Goal: Task Accomplishment & Management: Manage account settings

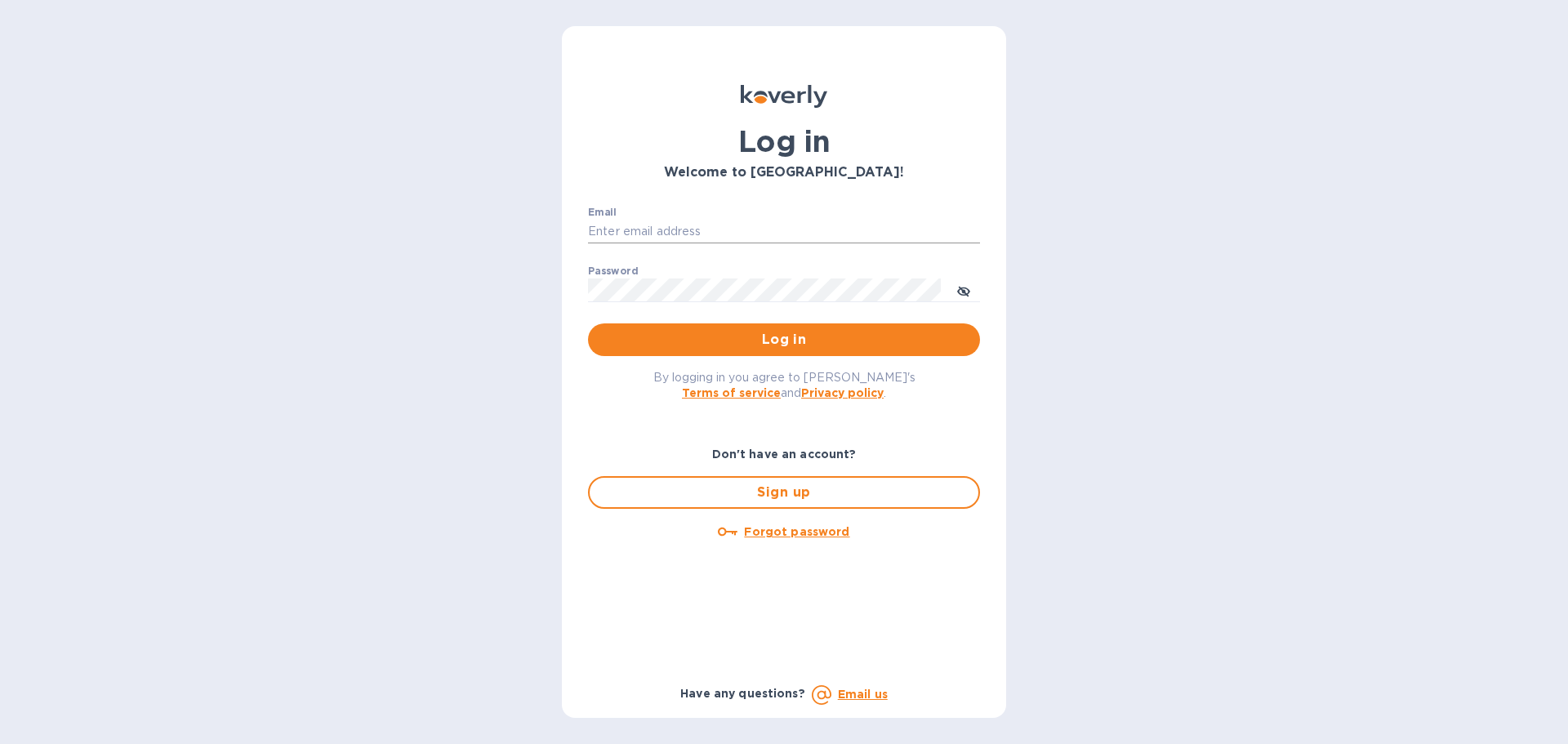
click at [750, 239] on input "Email" at bounding box center [784, 232] width 392 height 25
type input "[EMAIL_ADDRESS][DOMAIN_NAME]"
click at [588, 323] on button "Log in" at bounding box center [784, 340] width 392 height 33
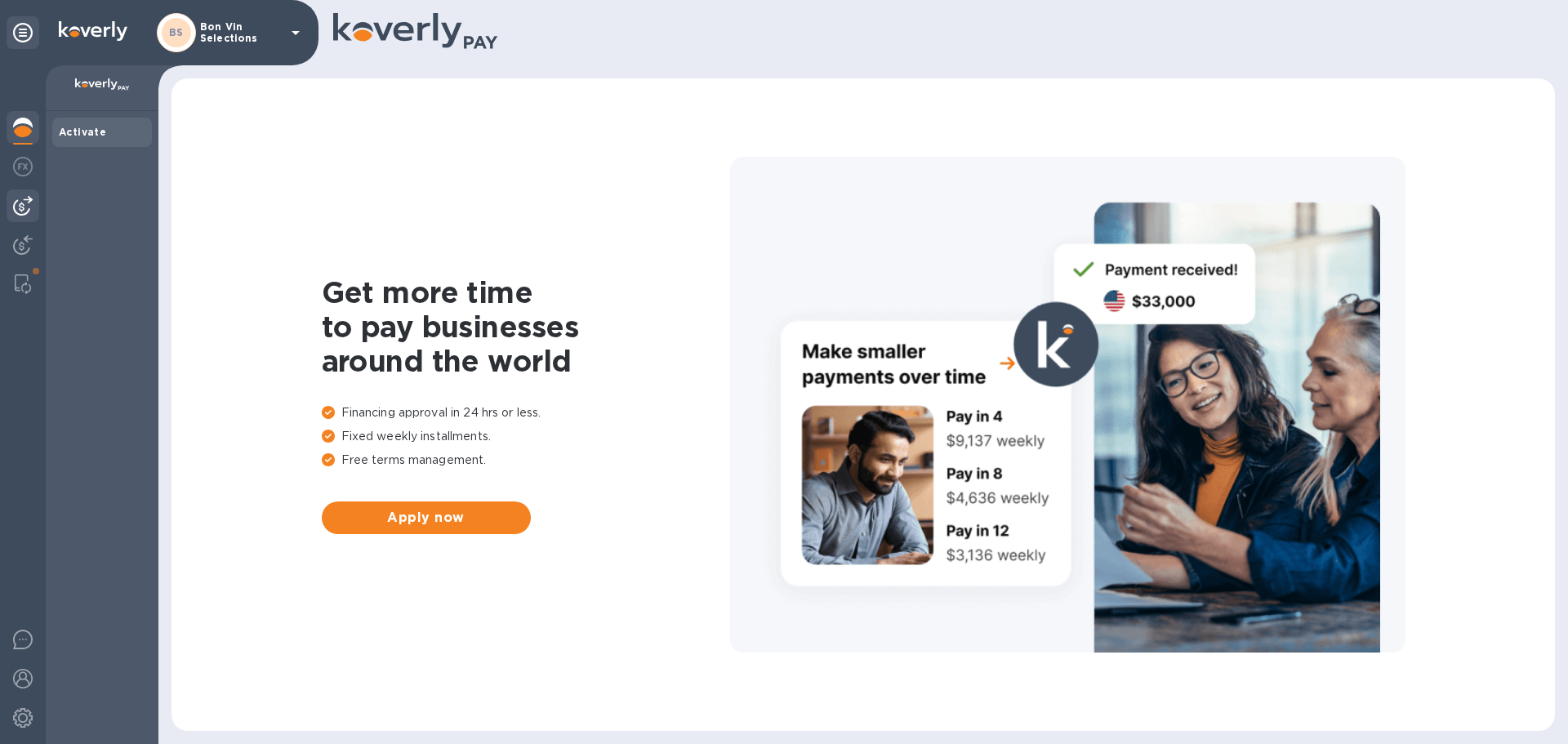
click at [27, 202] on img at bounding box center [23, 205] width 20 height 20
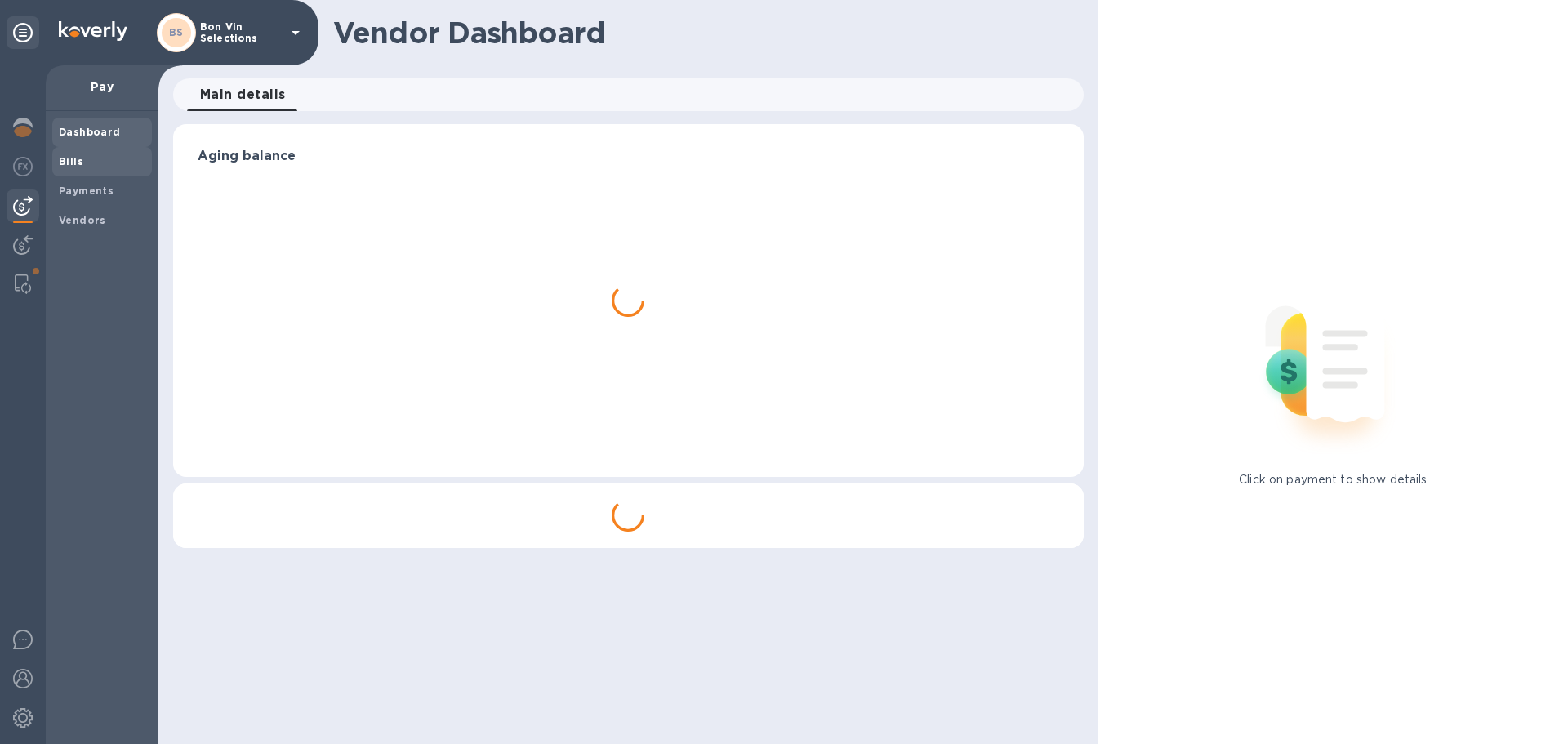
click at [70, 167] on span "Bills" at bounding box center [71, 162] width 25 height 16
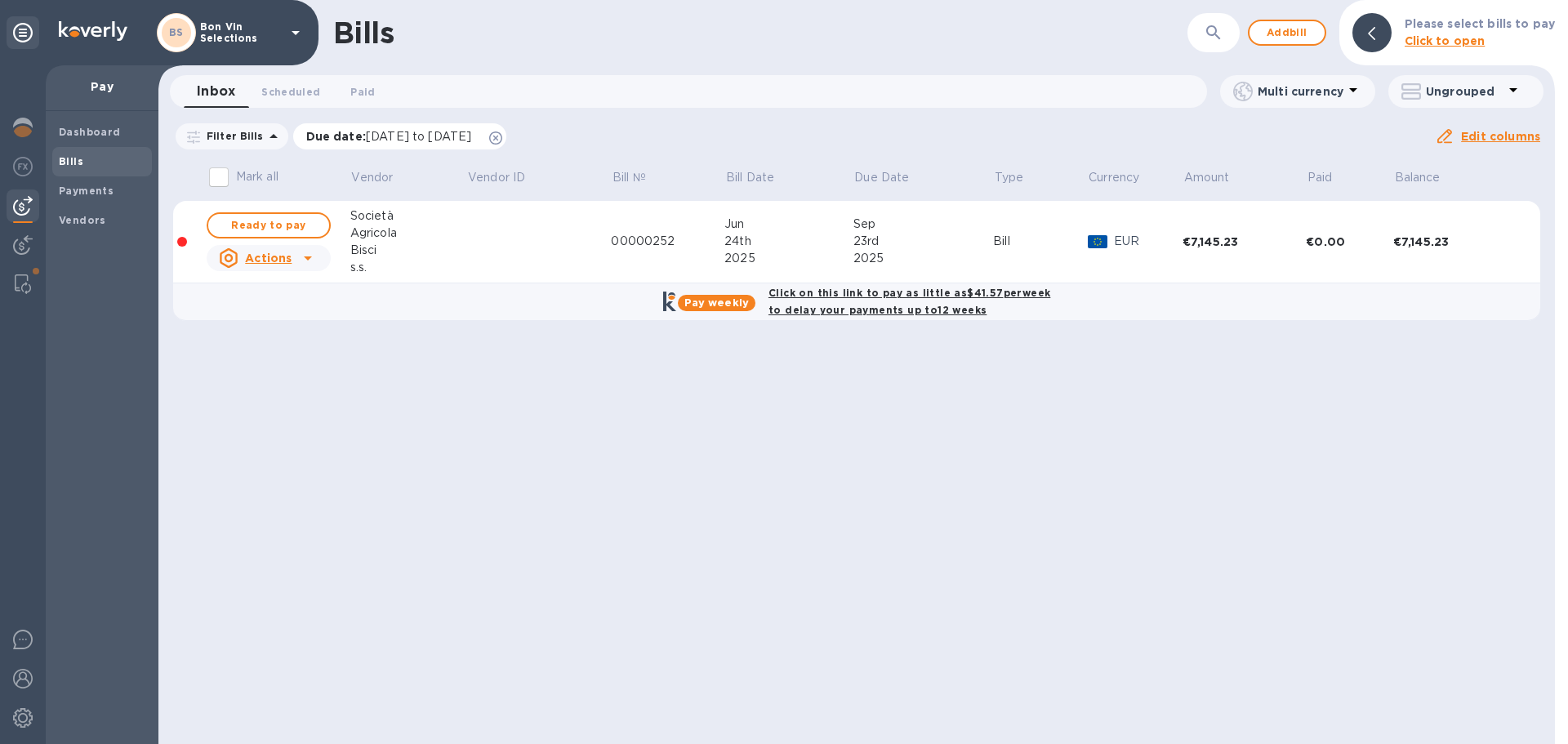
click at [503, 142] on icon at bounding box center [496, 138] width 13 height 13
click at [285, 223] on span "Ready to pay" at bounding box center [269, 225] width 95 height 20
checkbox input "true"
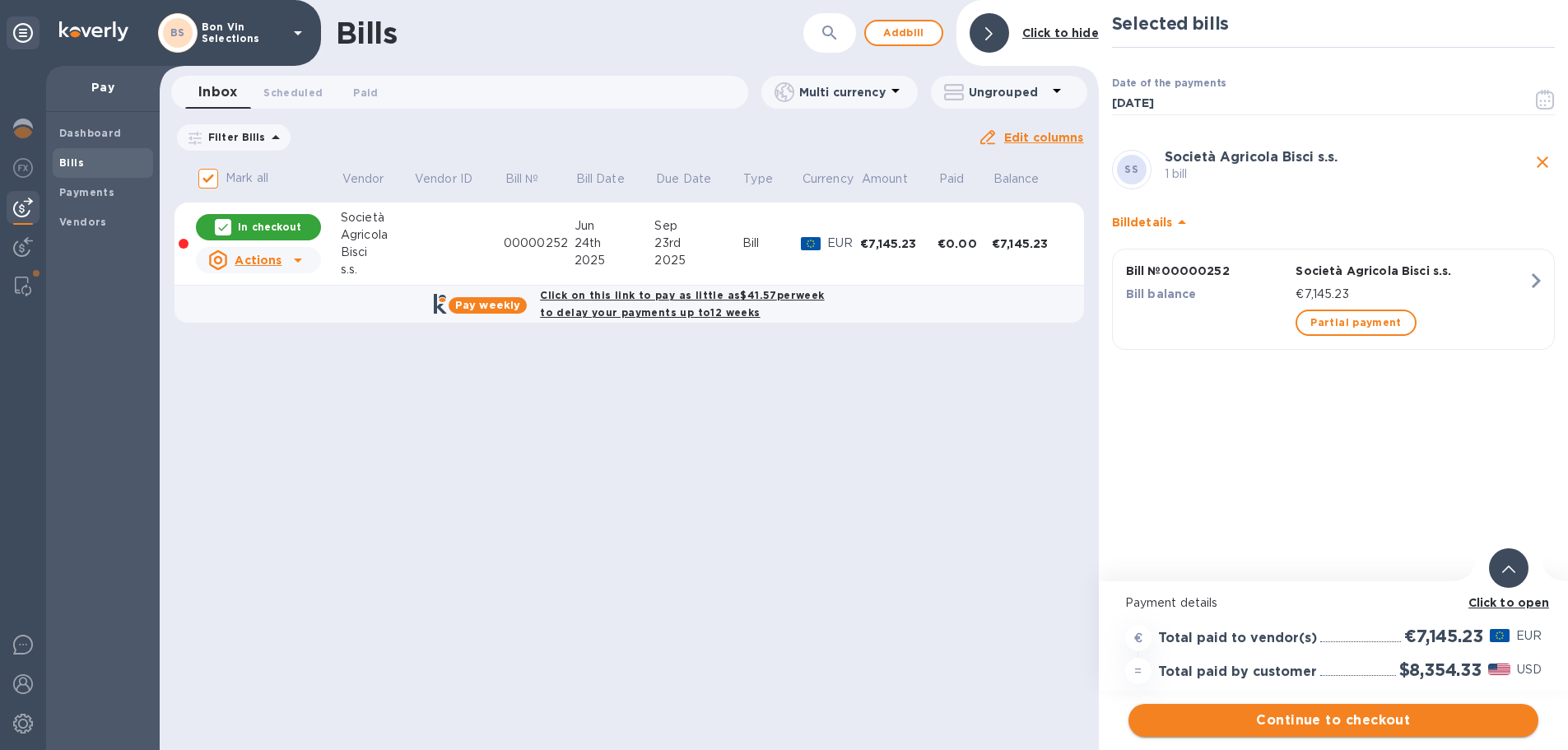
click at [1338, 714] on span "Continue to checkout" at bounding box center [1334, 720] width 384 height 20
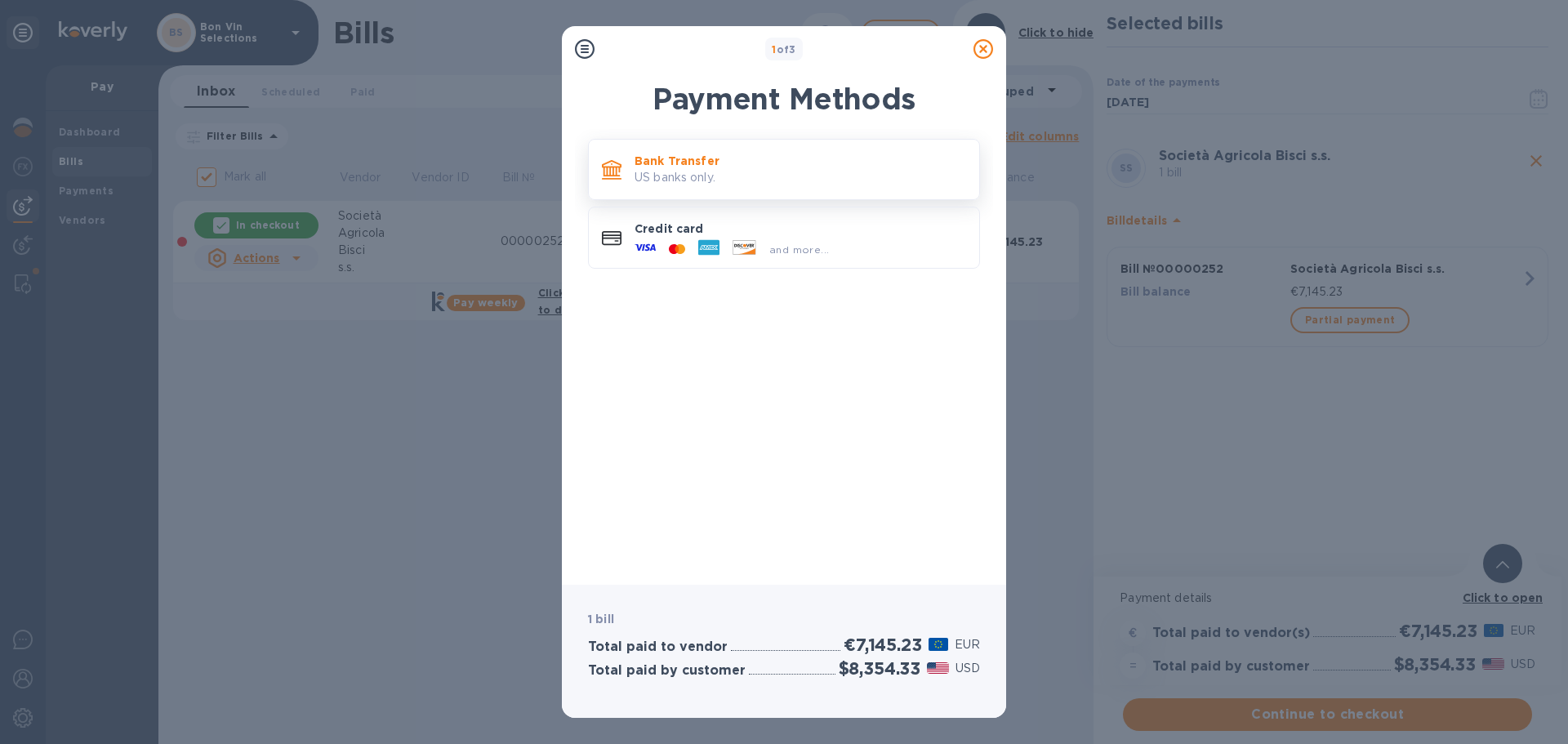
click at [712, 167] on p "Bank Transfer" at bounding box center [800, 161] width 332 height 16
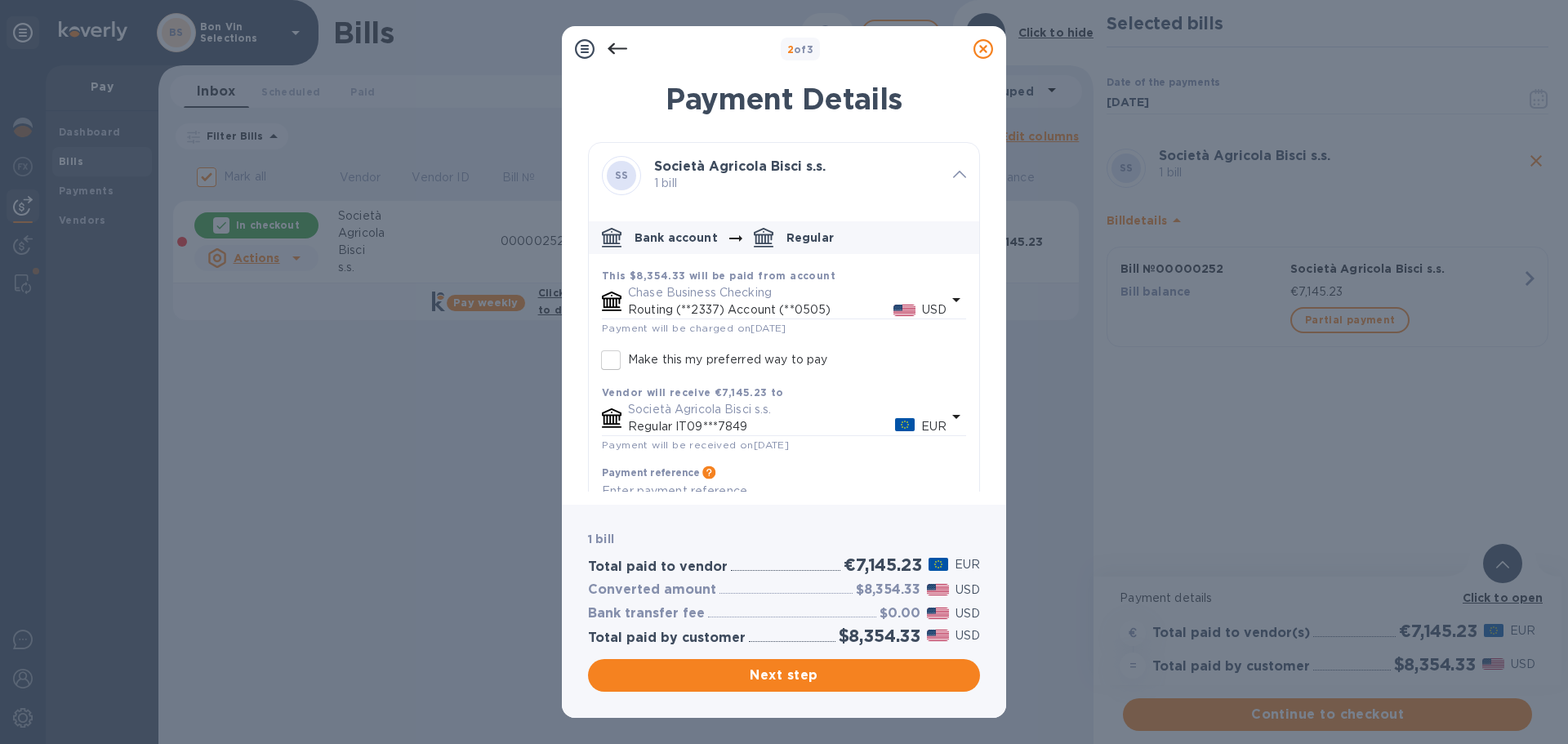
scroll to position [47, 0]
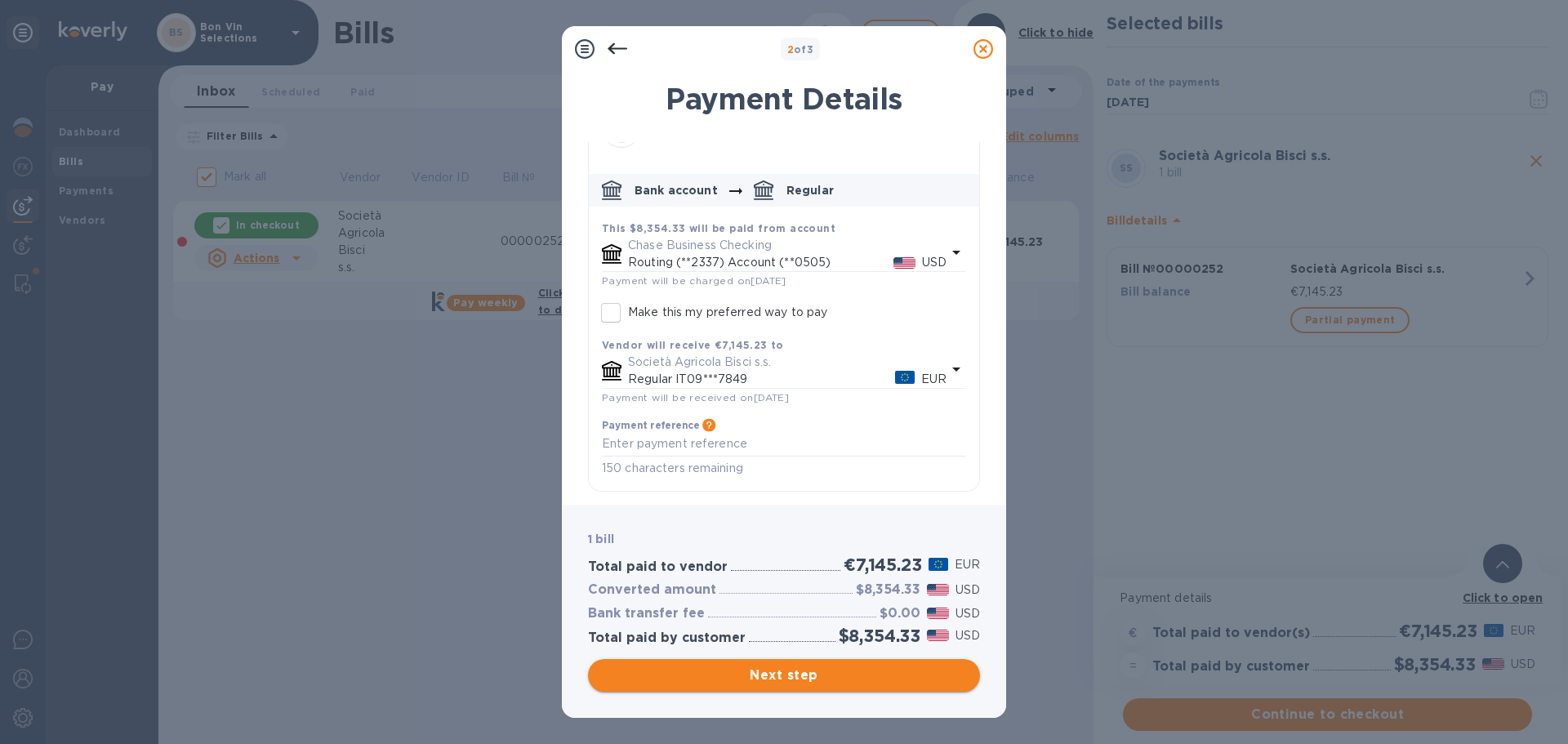
click at [785, 674] on span "Next step" at bounding box center [784, 675] width 366 height 20
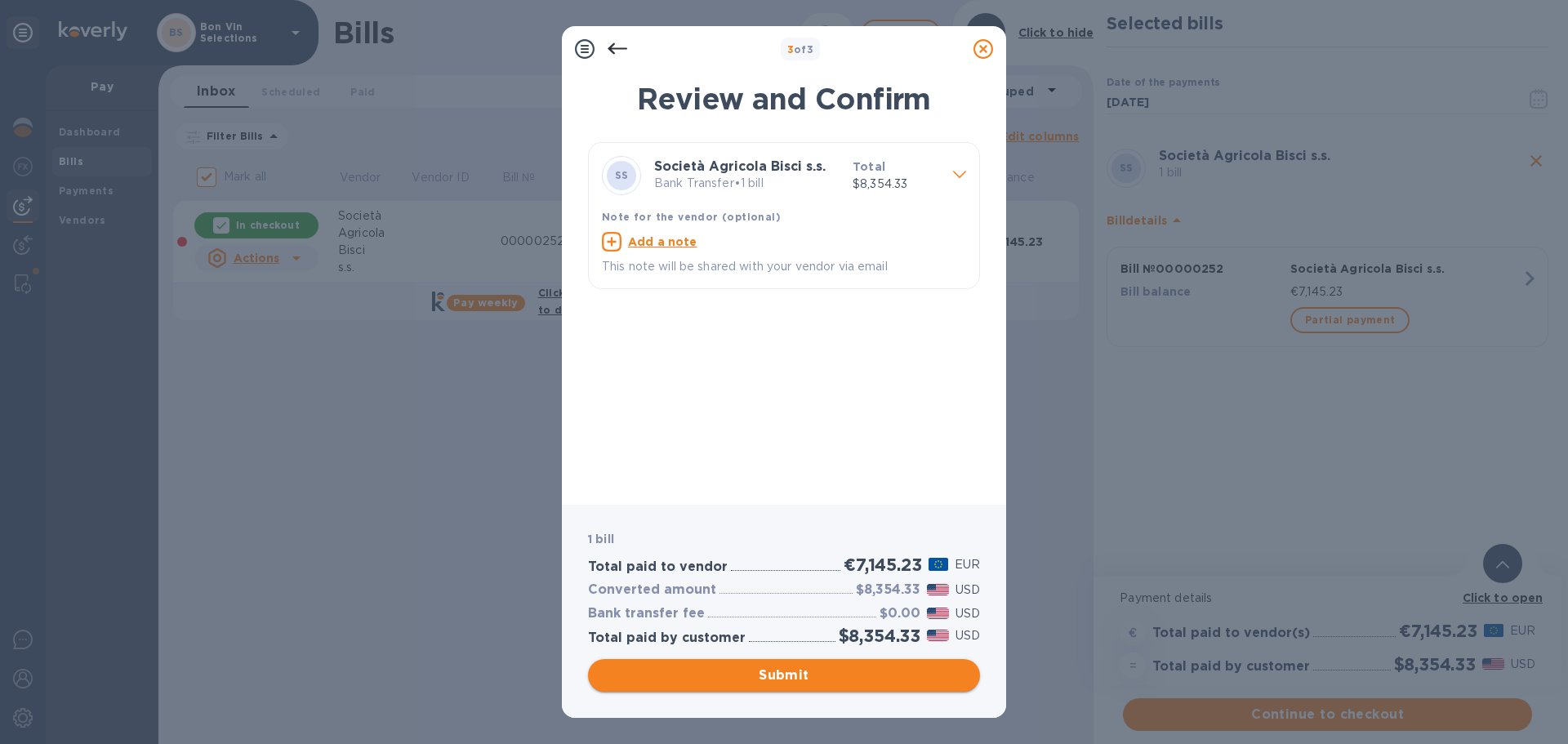
click at [793, 670] on span "Submit" at bounding box center [784, 675] width 366 height 20
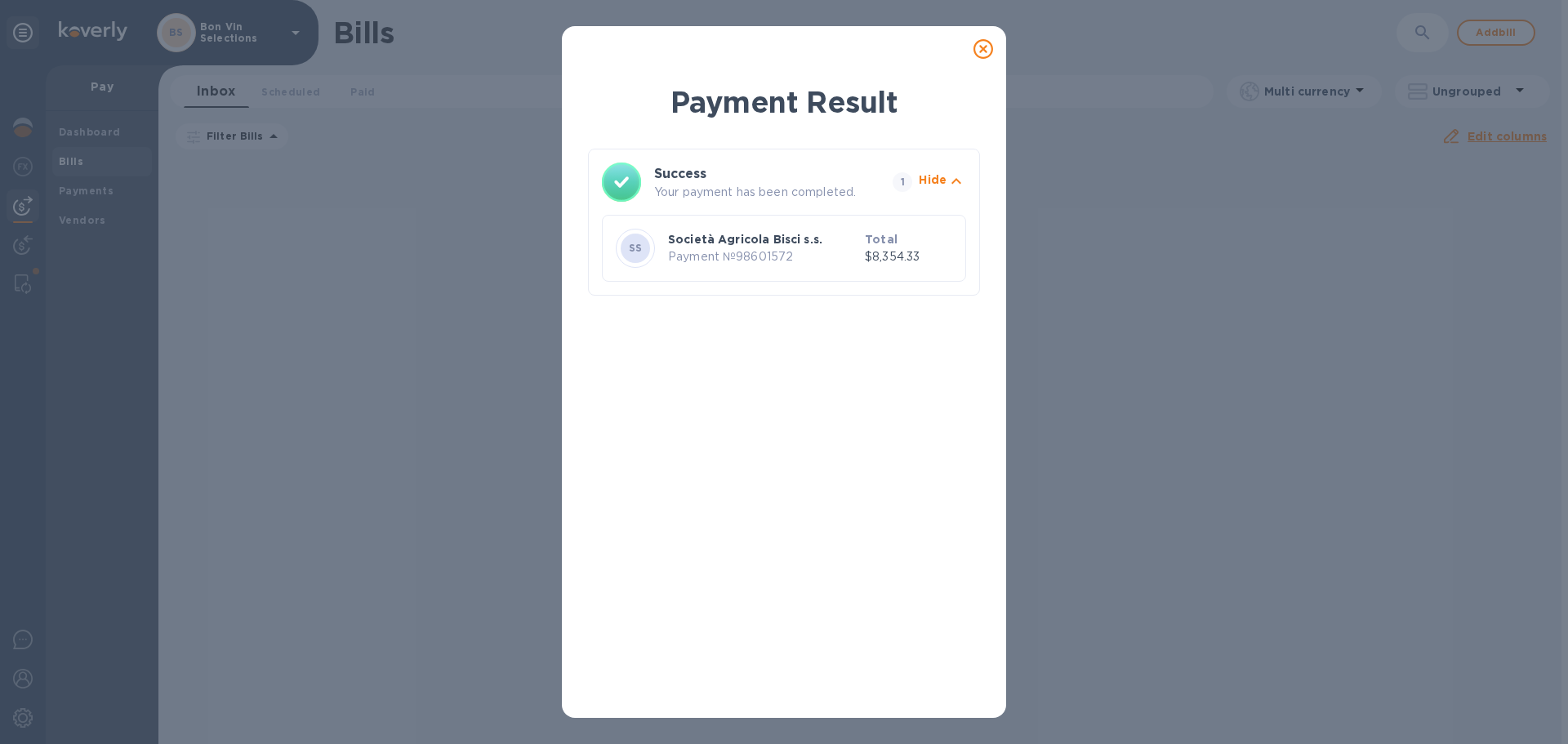
click at [985, 46] on icon at bounding box center [983, 49] width 20 height 20
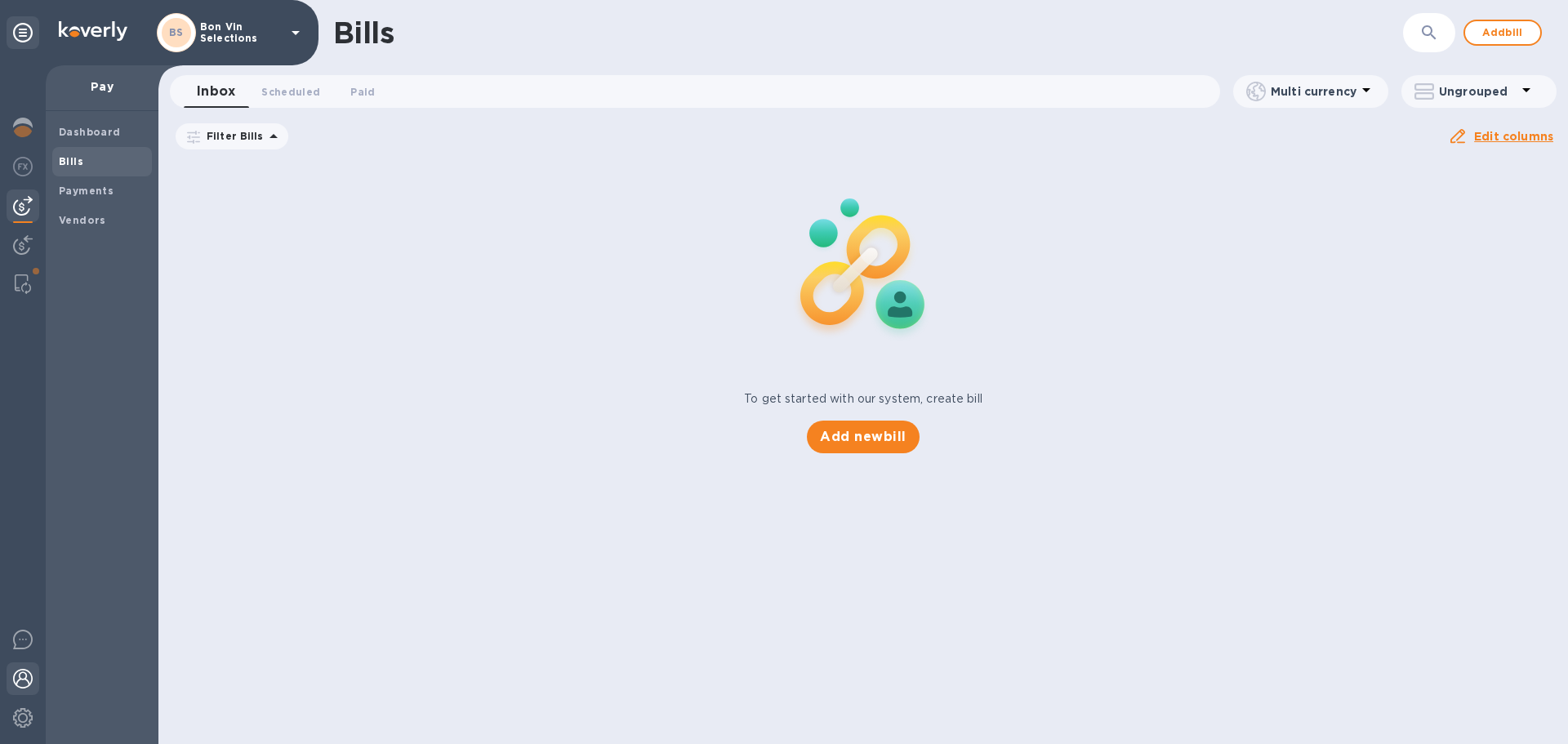
click at [18, 676] on img at bounding box center [23, 679] width 20 height 20
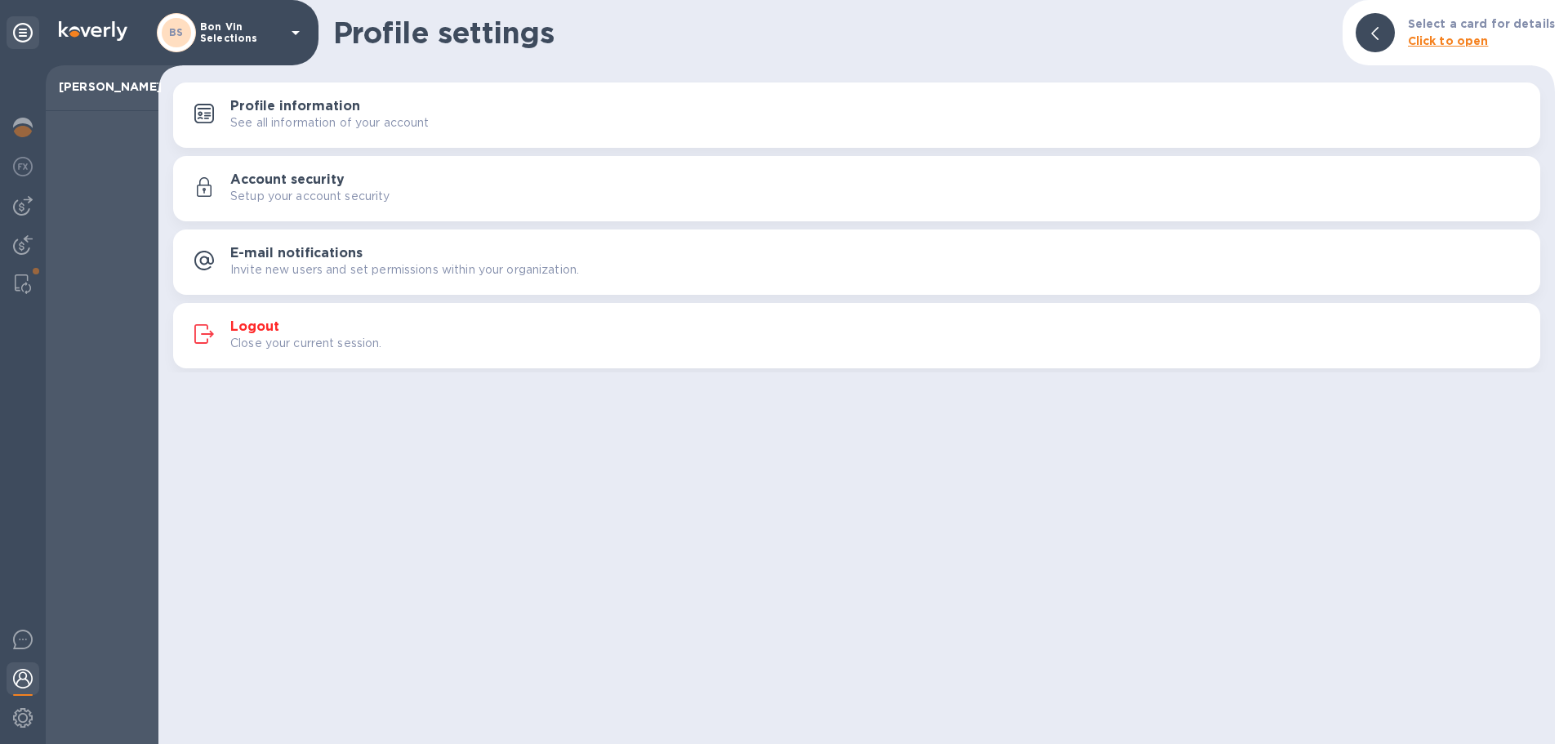
click at [255, 319] on h3 "Logout" at bounding box center [255, 327] width 49 height 16
